Goal: Find specific page/section: Find specific page/section

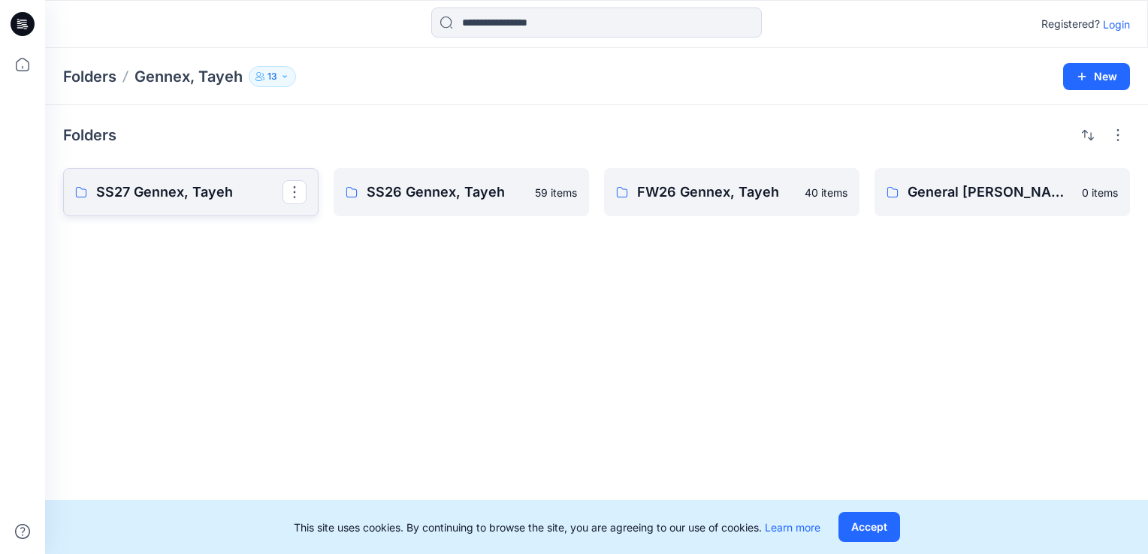
click at [168, 196] on p "SS27 Gennex, Tayeh" at bounding box center [189, 192] width 186 height 21
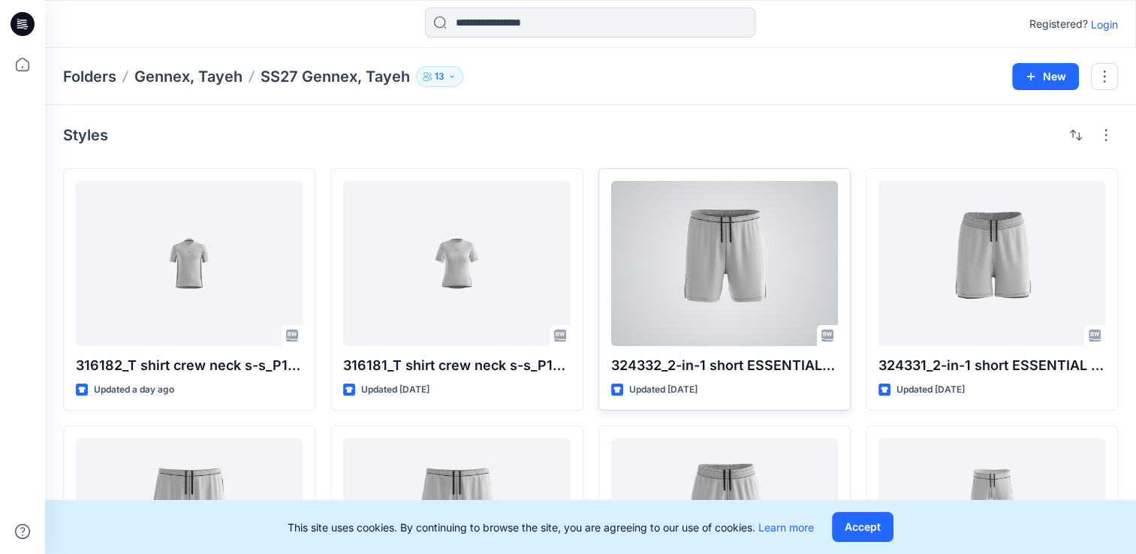
click at [700, 215] on div at bounding box center [724, 263] width 227 height 165
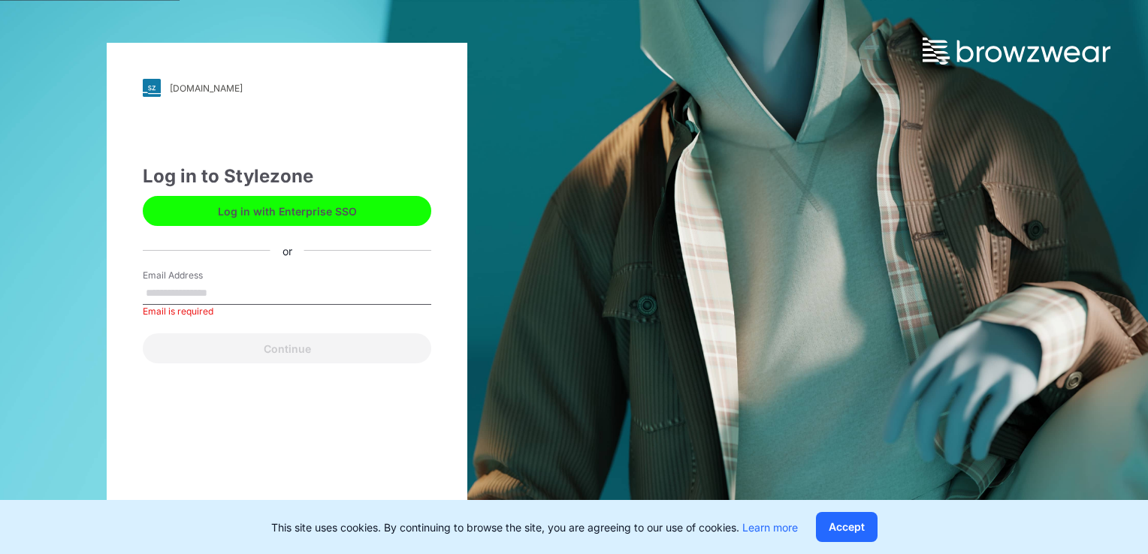
click at [212, 211] on button "Log in with Enterprise SSO" at bounding box center [287, 211] width 288 height 30
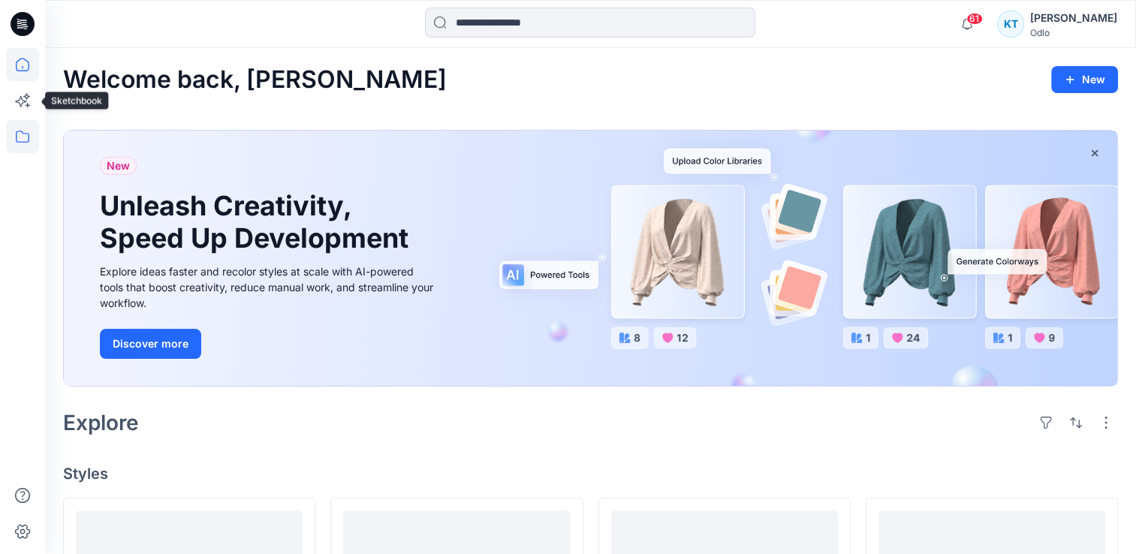
click at [26, 128] on icon at bounding box center [22, 136] width 33 height 33
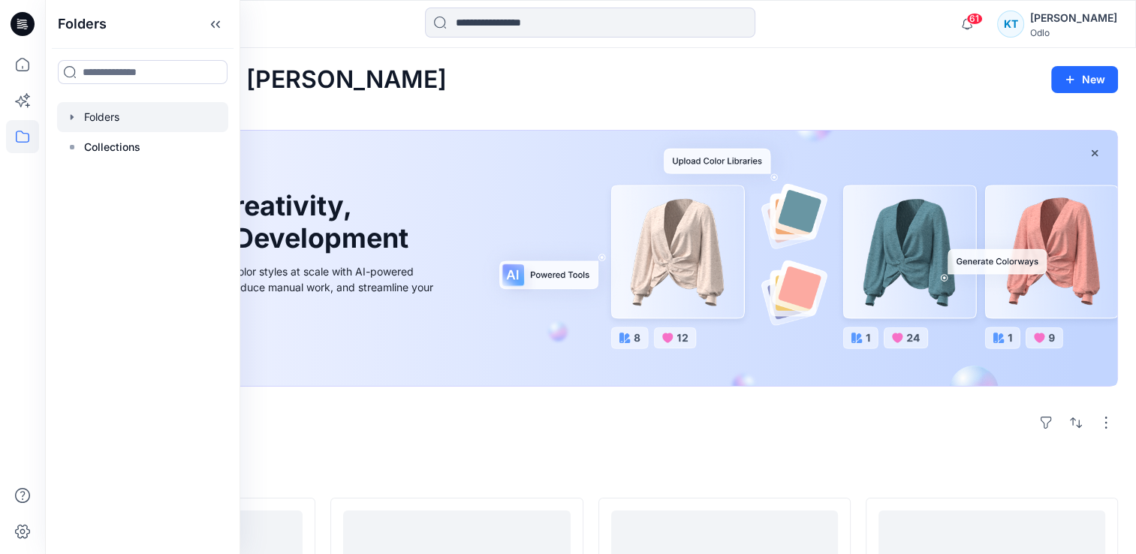
click at [109, 111] on div at bounding box center [142, 117] width 171 height 30
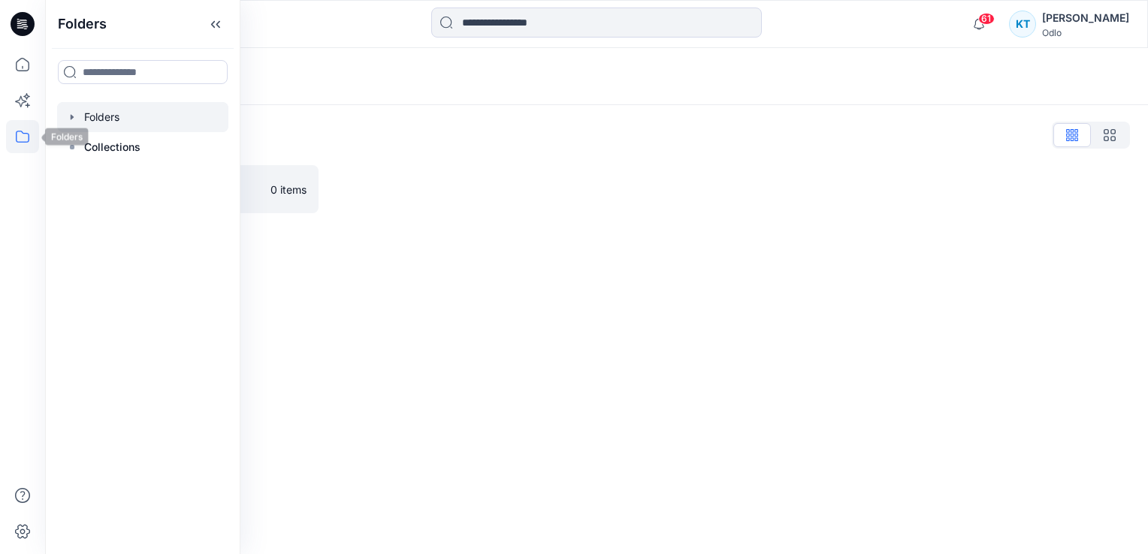
click at [34, 137] on icon at bounding box center [22, 136] width 33 height 33
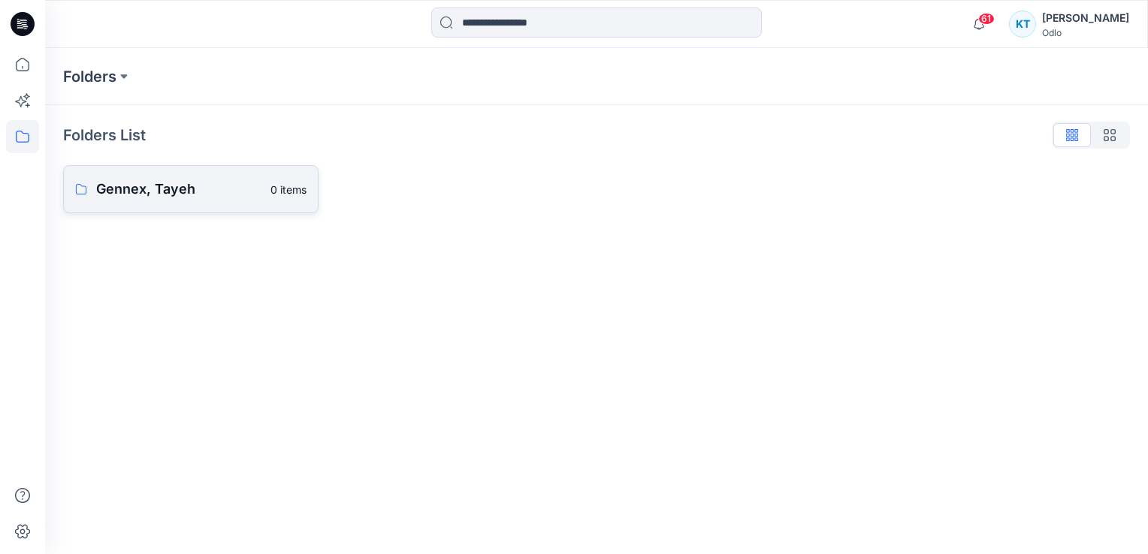
click at [147, 186] on p "Gennex, Tayeh" at bounding box center [178, 189] width 165 height 21
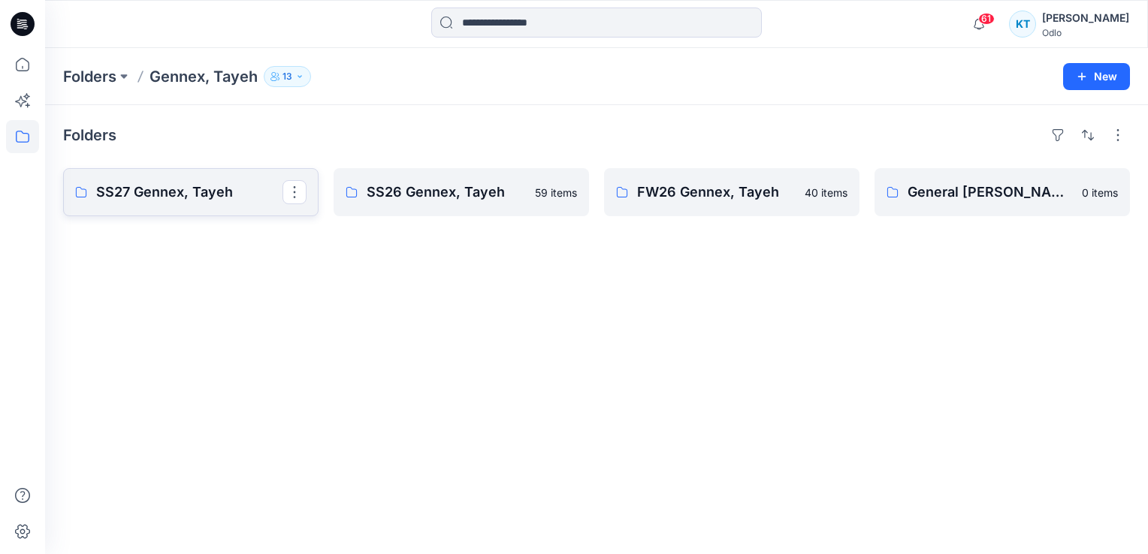
click at [143, 195] on p "SS27 Gennex, Tayeh" at bounding box center [189, 192] width 186 height 21
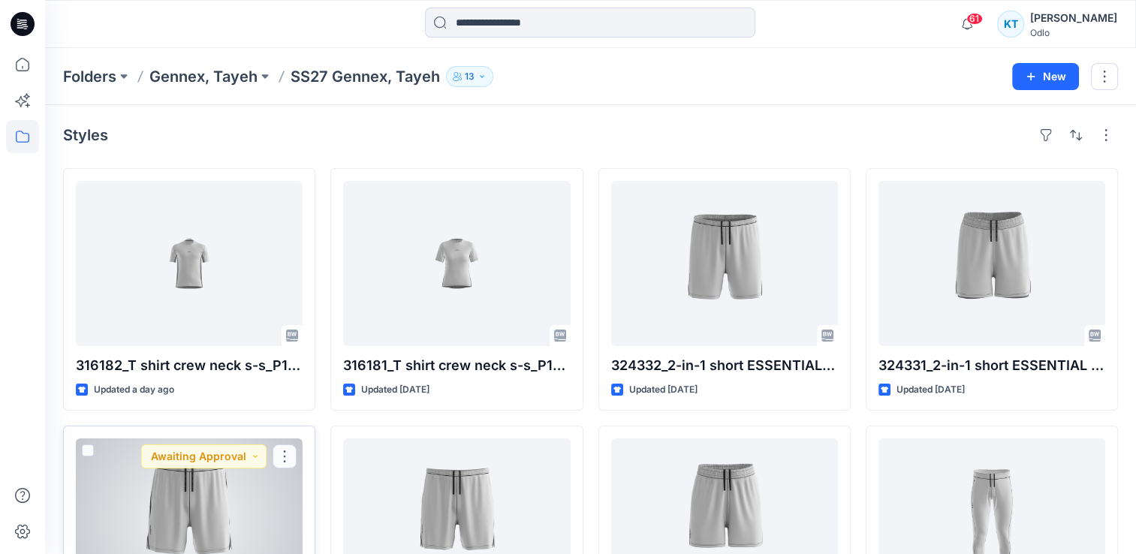
click at [65, 480] on div "324342_Short ESSENTIAL 6 INCH_P1_YPT Updated [DATE] Awaiting Approval" at bounding box center [189, 547] width 252 height 243
